Goal: Information Seeking & Learning: Learn about a topic

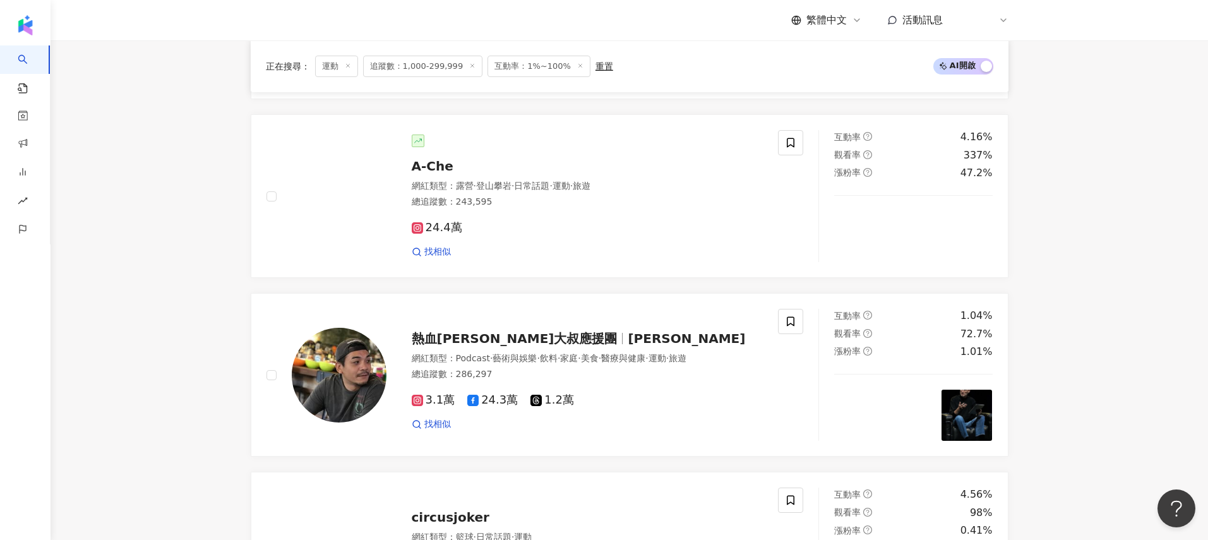
scroll to position [2132, 0]
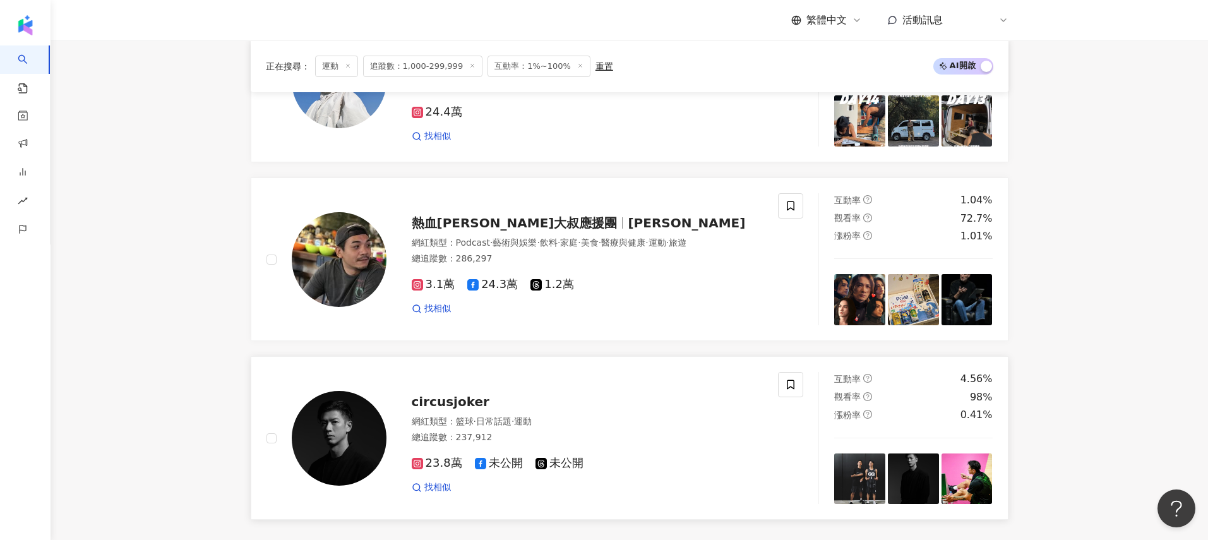
click at [340, 433] on img at bounding box center [339, 438] width 95 height 95
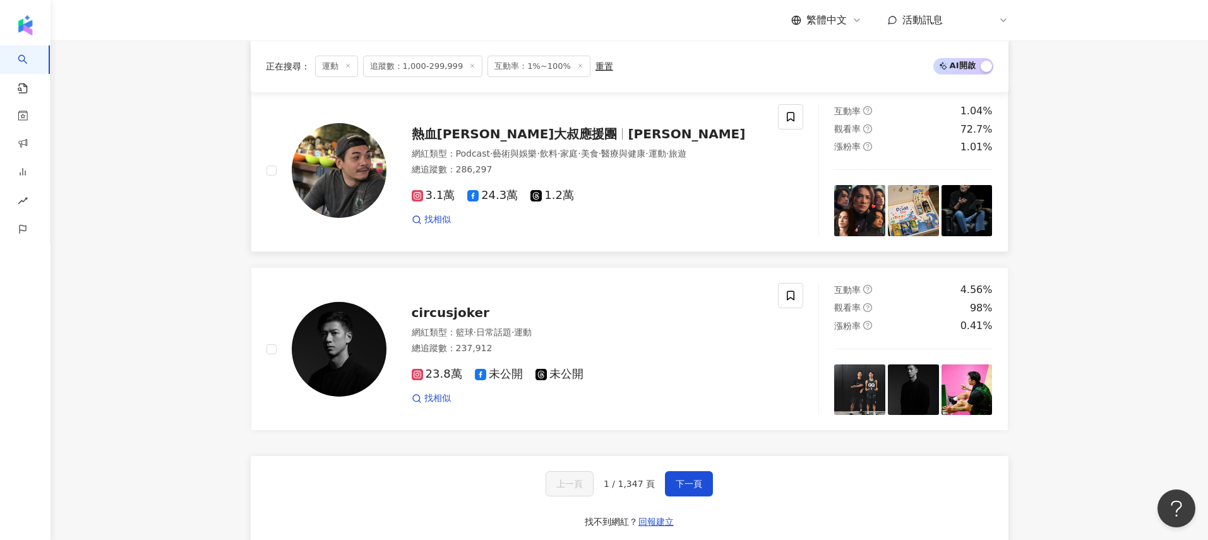
scroll to position [2229, 0]
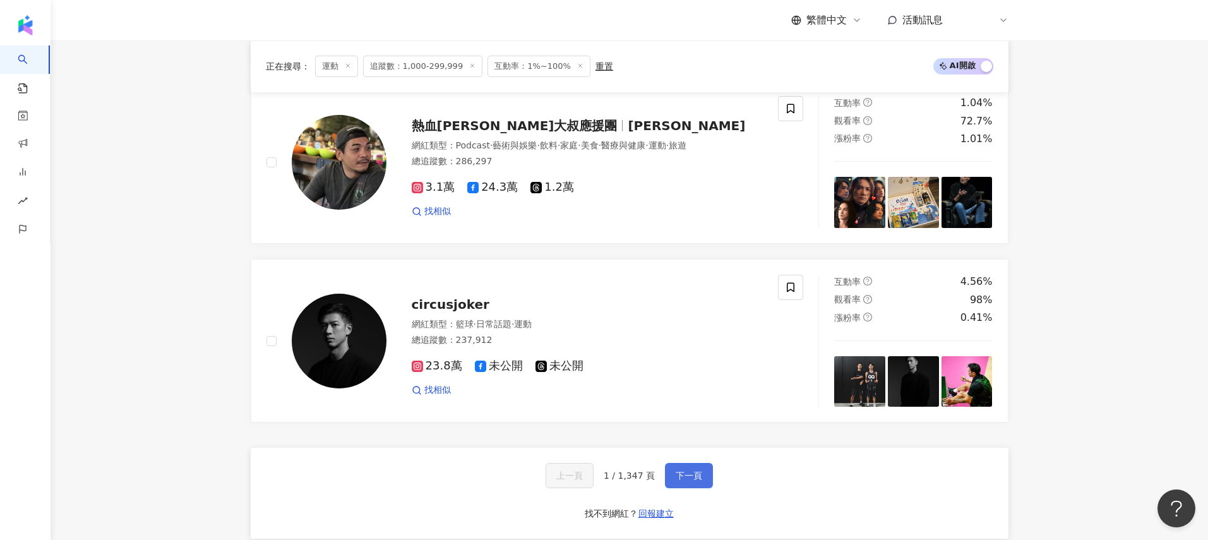
click at [676, 475] on span "下一頁" at bounding box center [689, 476] width 27 height 10
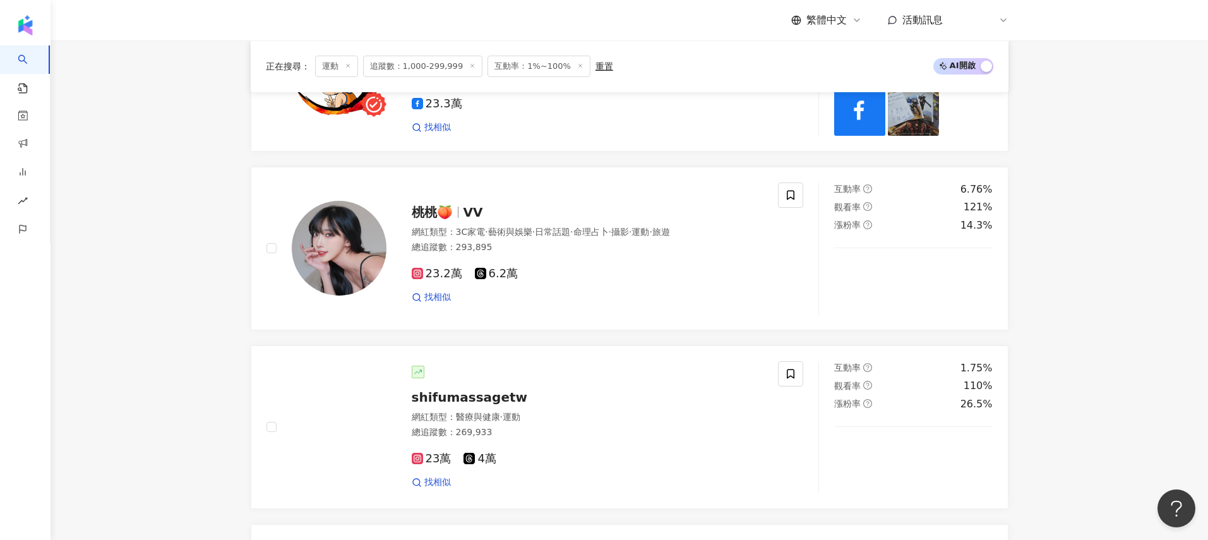
scroll to position [619, 0]
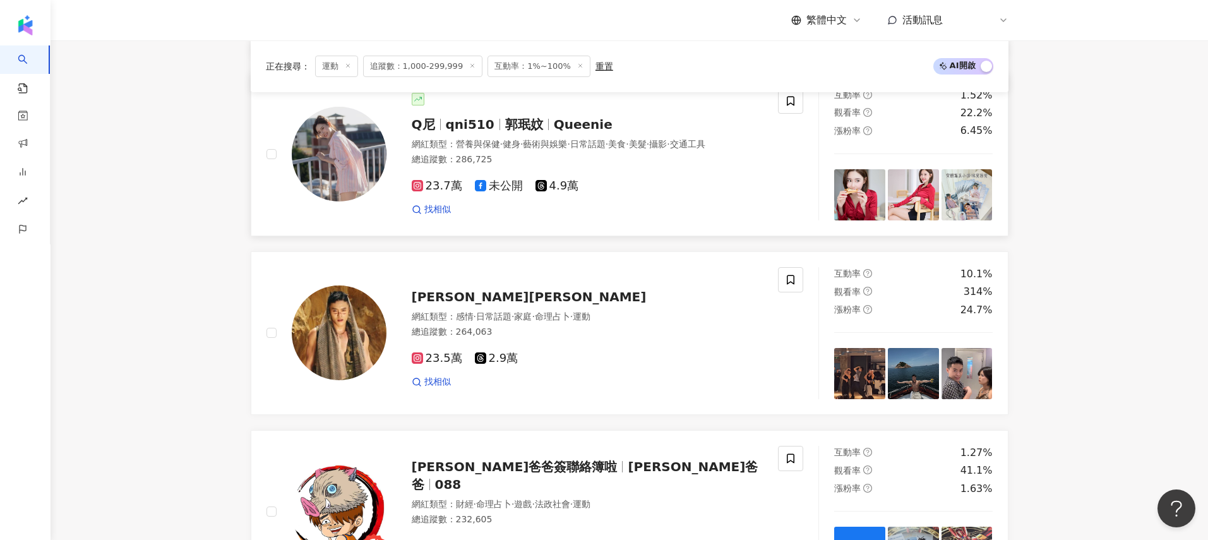
click at [366, 140] on img at bounding box center [339, 154] width 95 height 95
click at [429, 304] on span "李承俊ryan" at bounding box center [529, 296] width 235 height 15
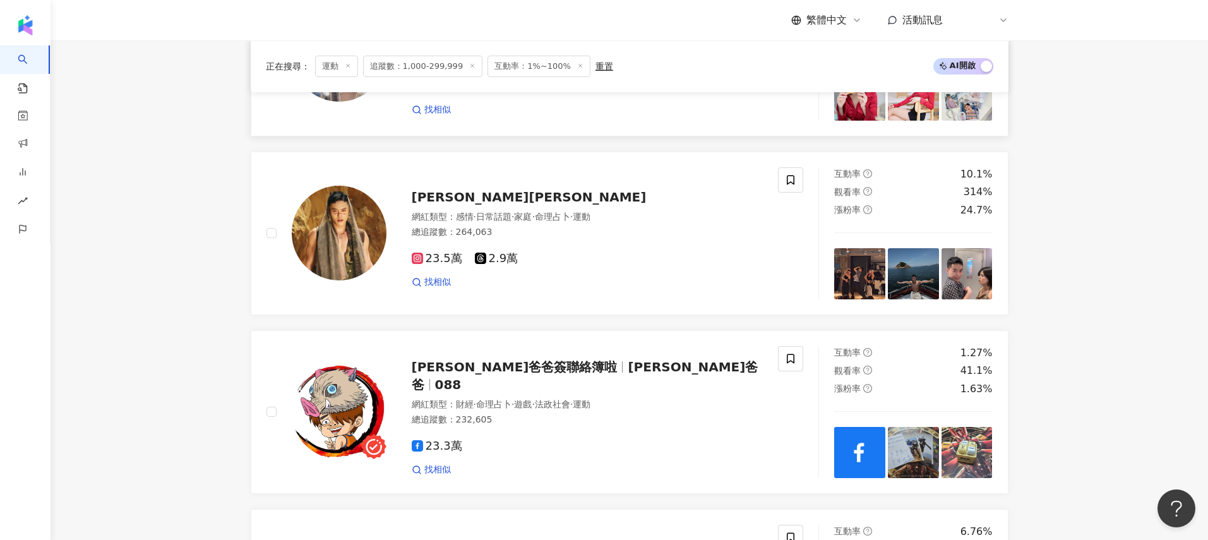
scroll to position [877, 0]
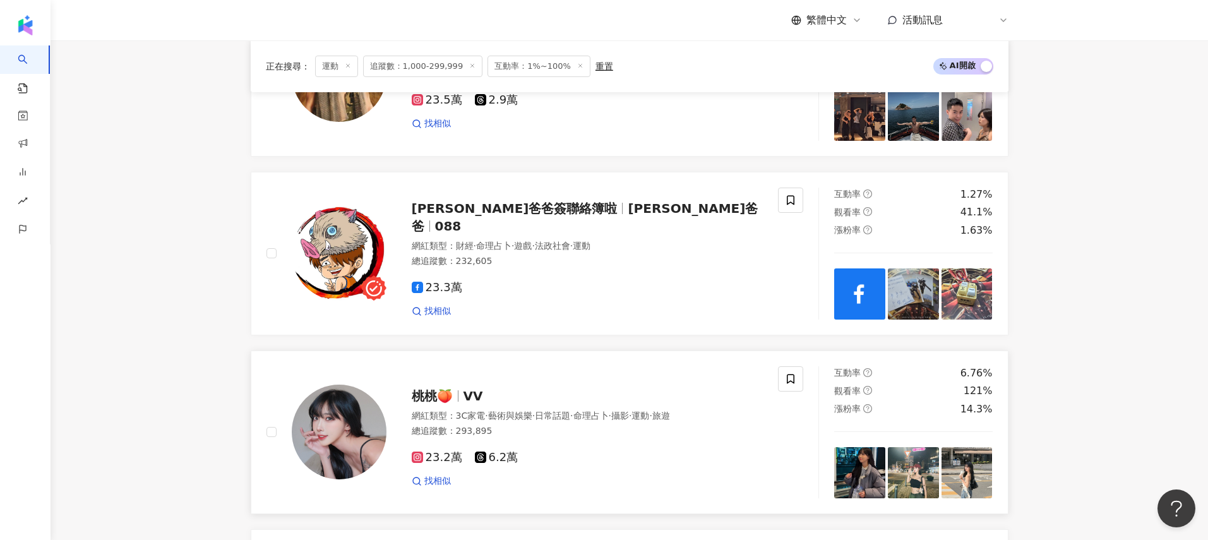
click at [436, 464] on span "23.2萬" at bounding box center [437, 457] width 51 height 13
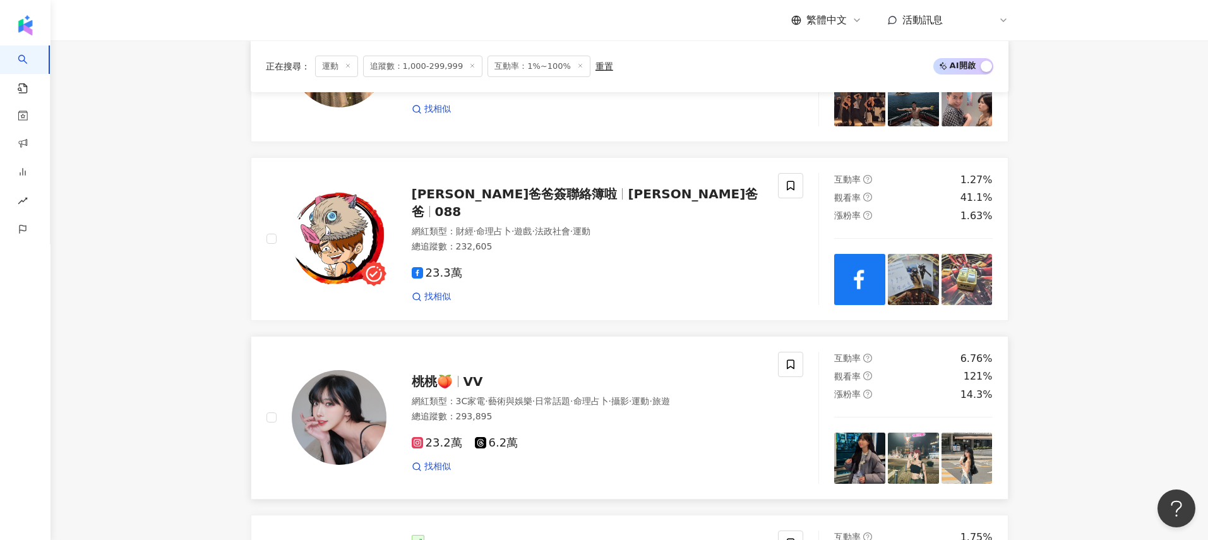
scroll to position [1461, 0]
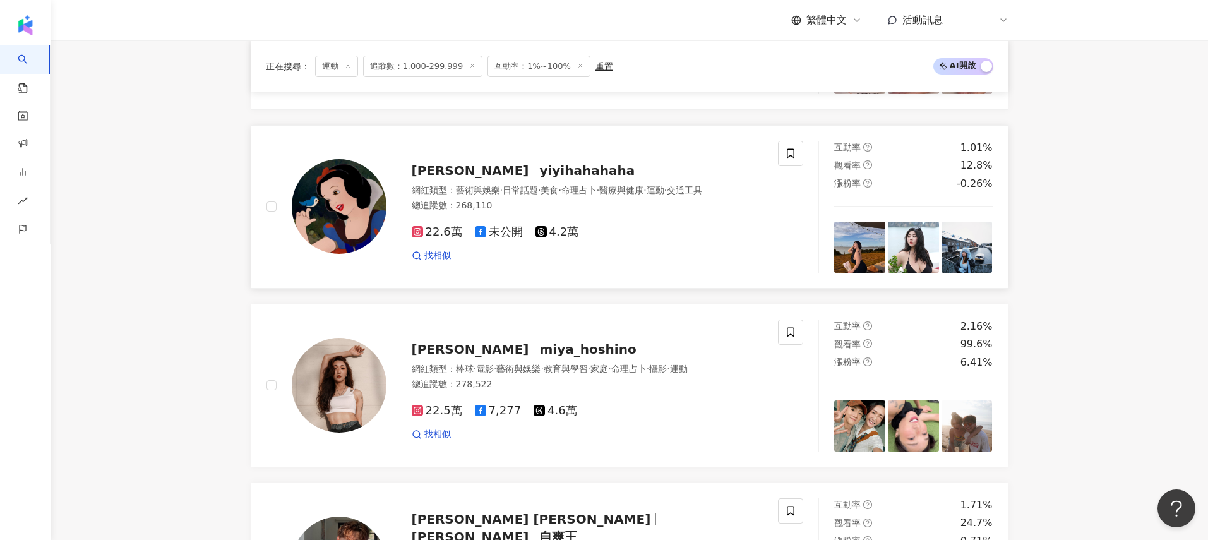
click at [437, 239] on span "22.6萬" at bounding box center [437, 232] width 51 height 13
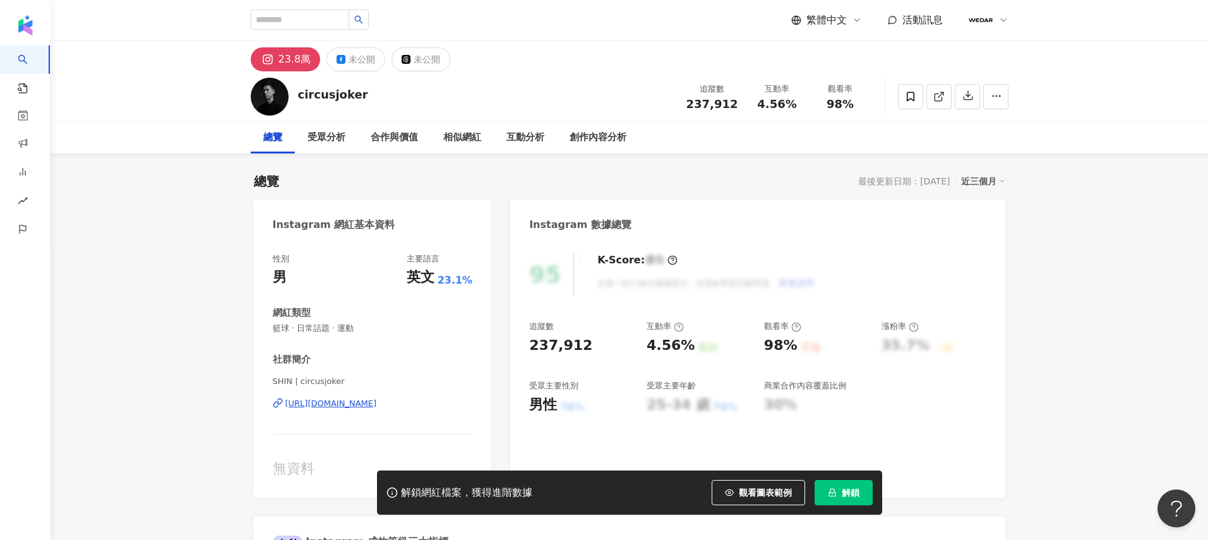
click at [361, 401] on div "https://www.instagram.com/circusjoker/" at bounding box center [332, 403] width 92 height 11
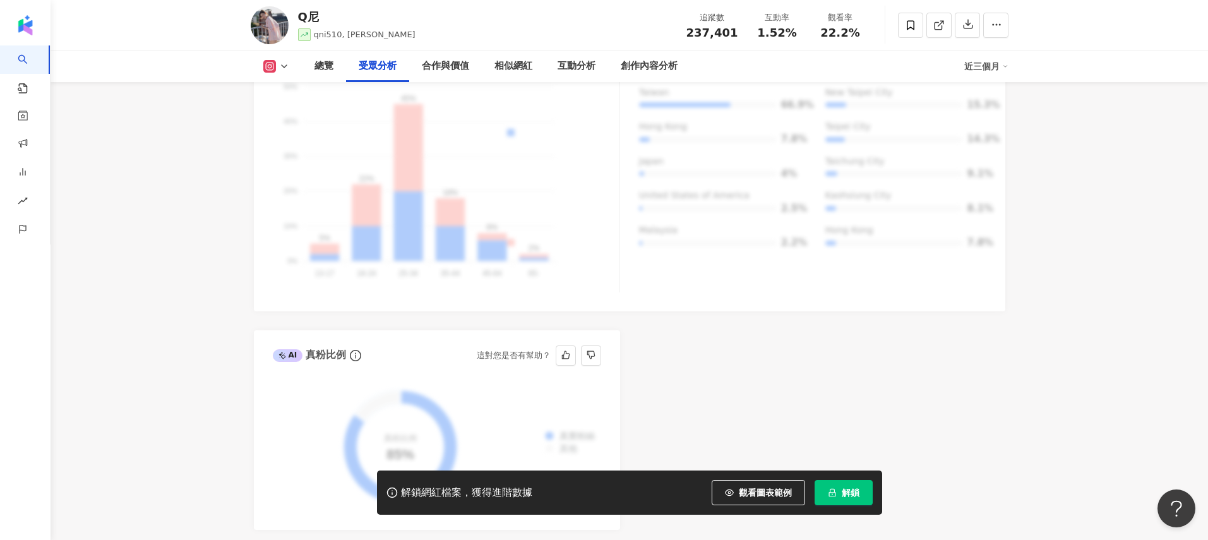
scroll to position [1560, 0]
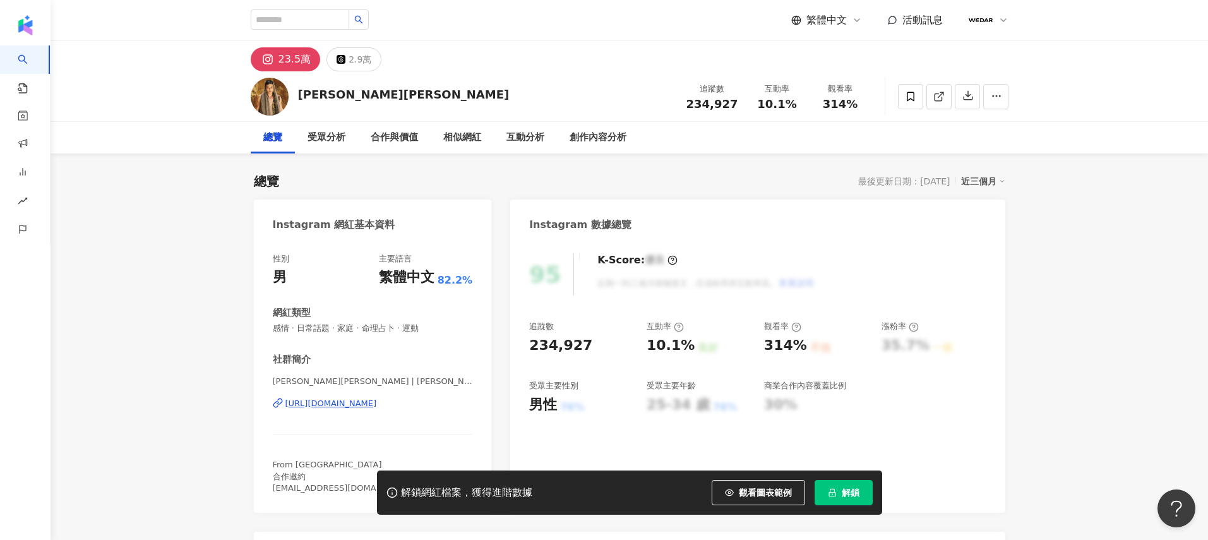
click at [377, 406] on div "https://www.instagram.com/ryan_licheng/" at bounding box center [332, 403] width 92 height 11
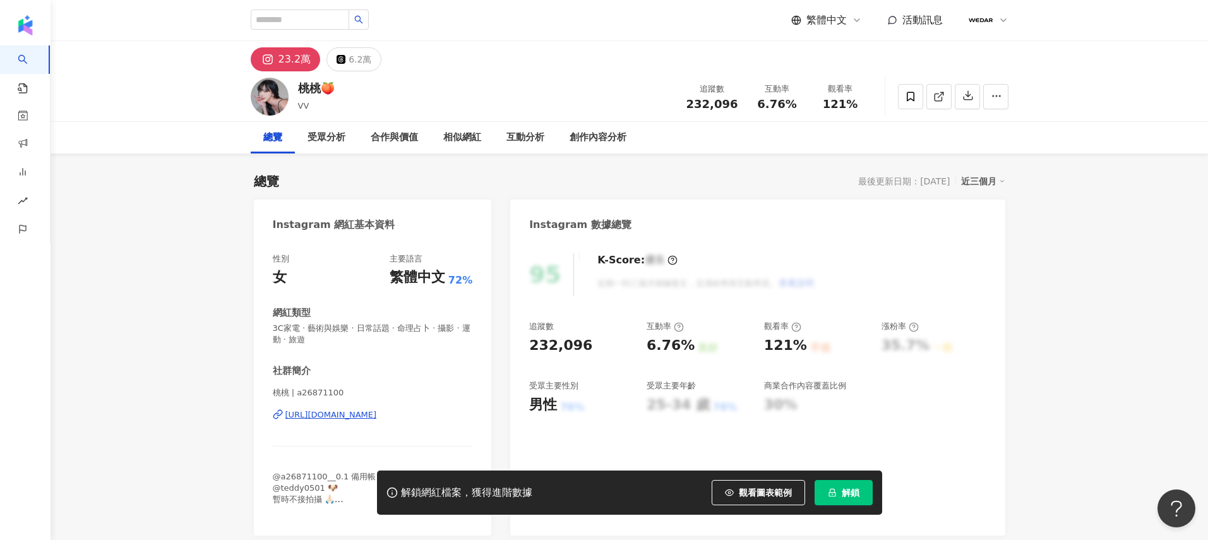
click at [377, 414] on div "https://www.instagram.com/a26871100/" at bounding box center [332, 414] width 92 height 11
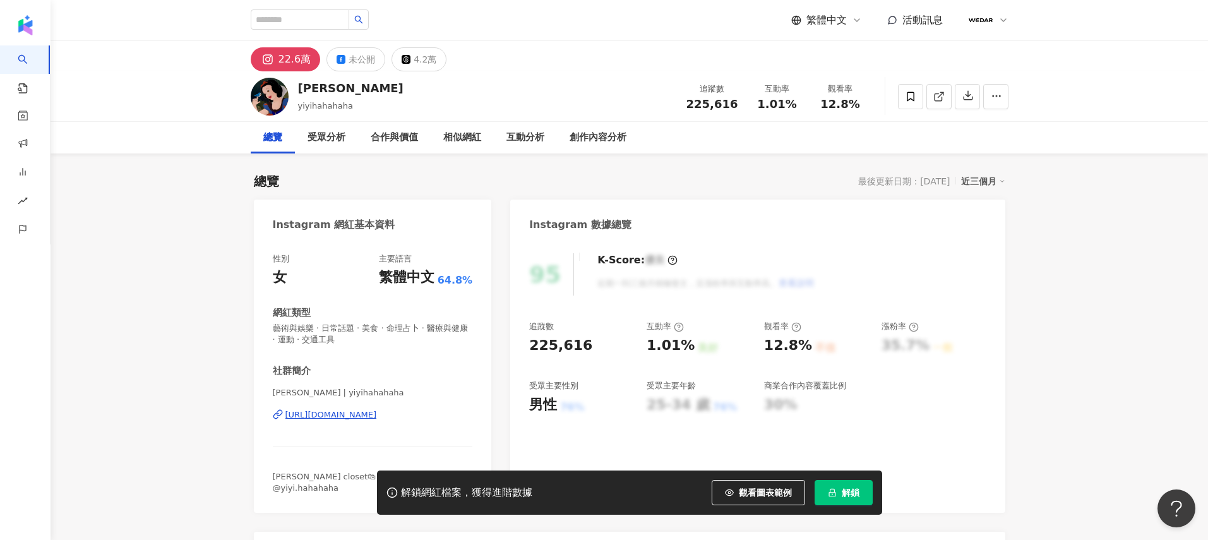
click at [377, 416] on div "[URL][DOMAIN_NAME]" at bounding box center [332, 414] width 92 height 11
